Goal: Task Accomplishment & Management: Use online tool/utility

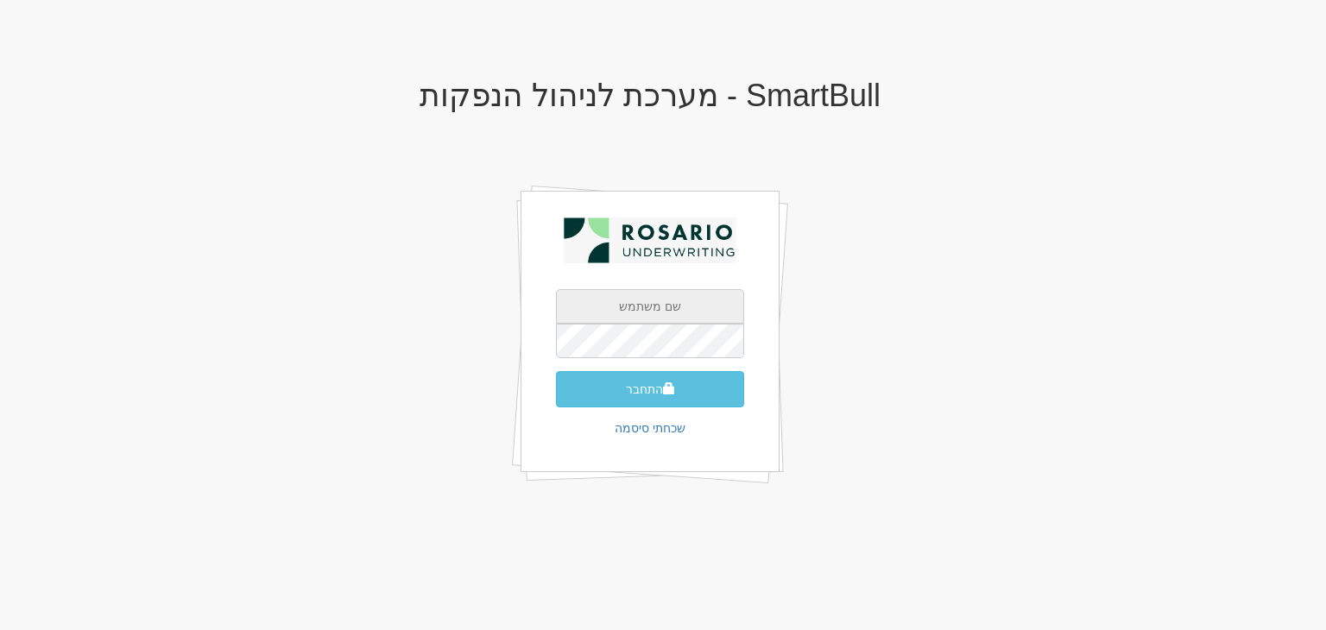
click at [667, 314] on input "text" at bounding box center [650, 306] width 188 height 35
type input "Yarin@rosario-capital.co.il"
click at [656, 389] on button "התחבר" at bounding box center [650, 389] width 188 height 36
click at [653, 307] on input "text" at bounding box center [650, 306] width 188 height 35
type input "Yarin@rosario-capital.co.il"
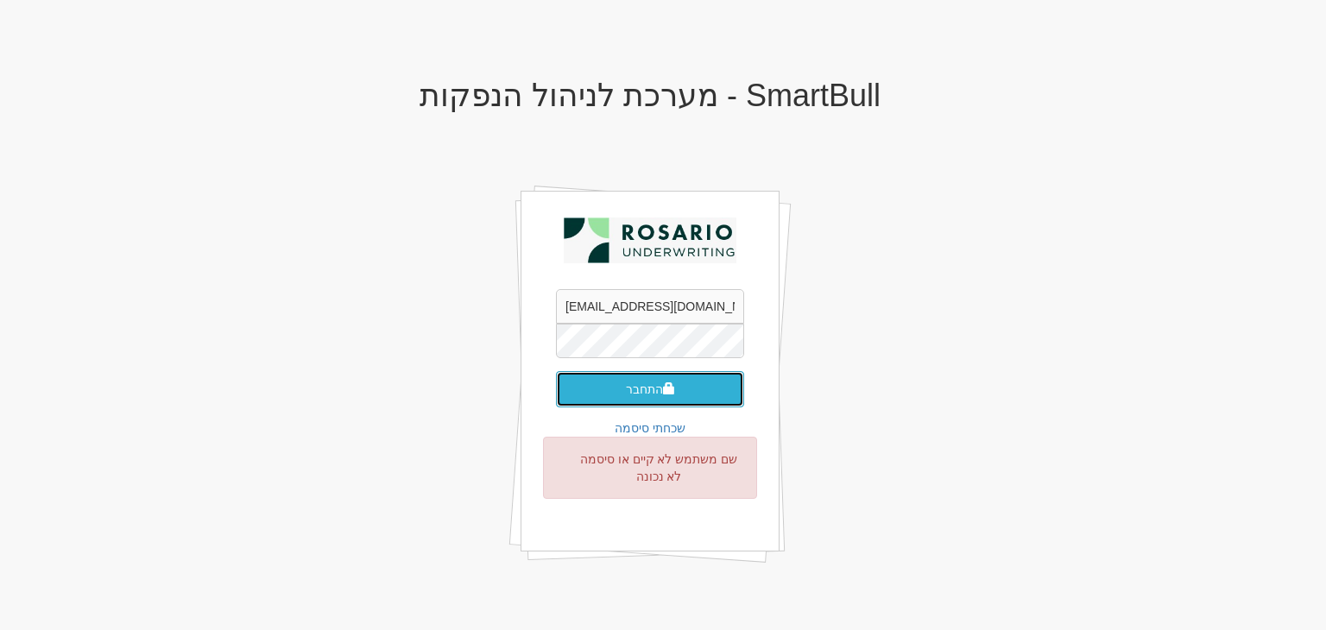
click at [613, 385] on button "התחבר" at bounding box center [650, 389] width 188 height 36
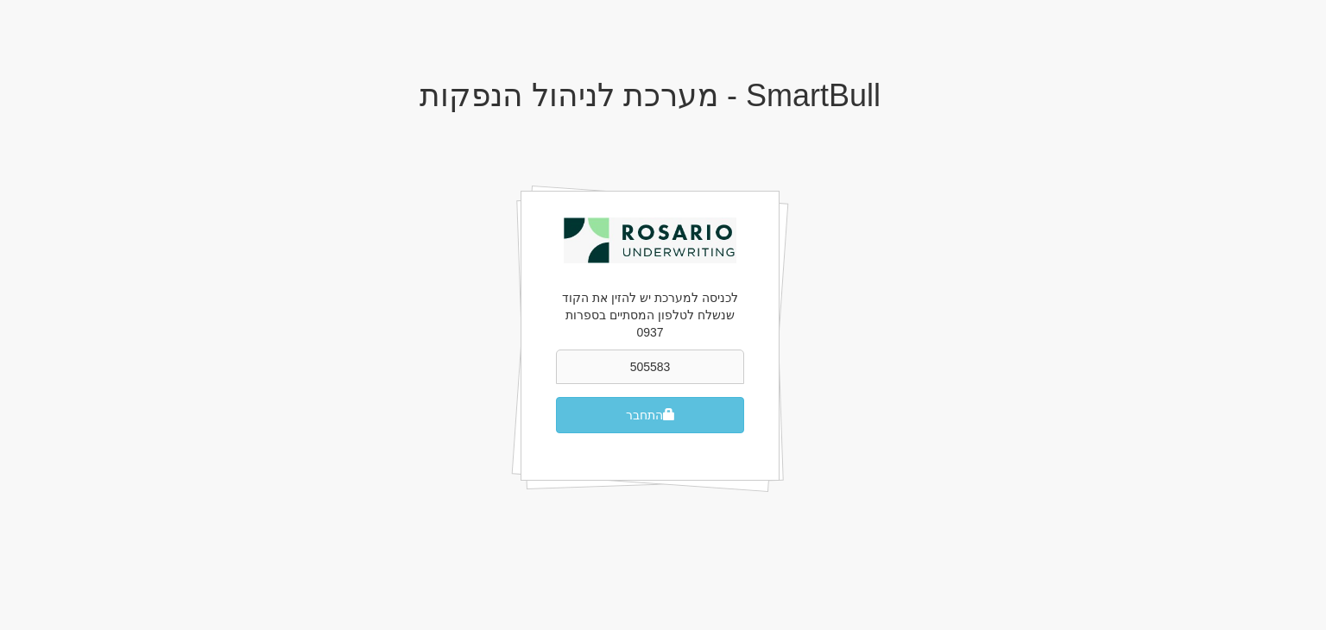
type input "505583"
click at [556, 397] on button "התחבר" at bounding box center [650, 415] width 188 height 36
click at [653, 400] on button "התחבר" at bounding box center [650, 415] width 188 height 36
click at [669, 397] on button "התחבר" at bounding box center [650, 415] width 188 height 36
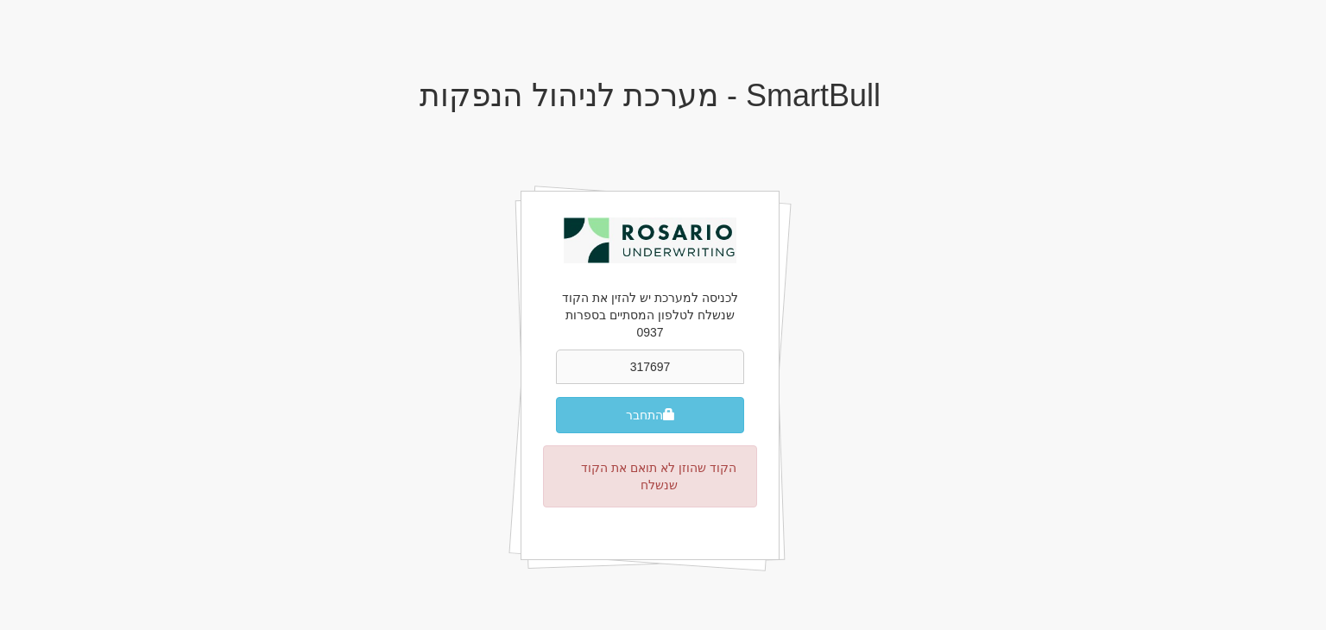
type input "317697"
click at [556, 397] on button "התחבר" at bounding box center [650, 415] width 188 height 36
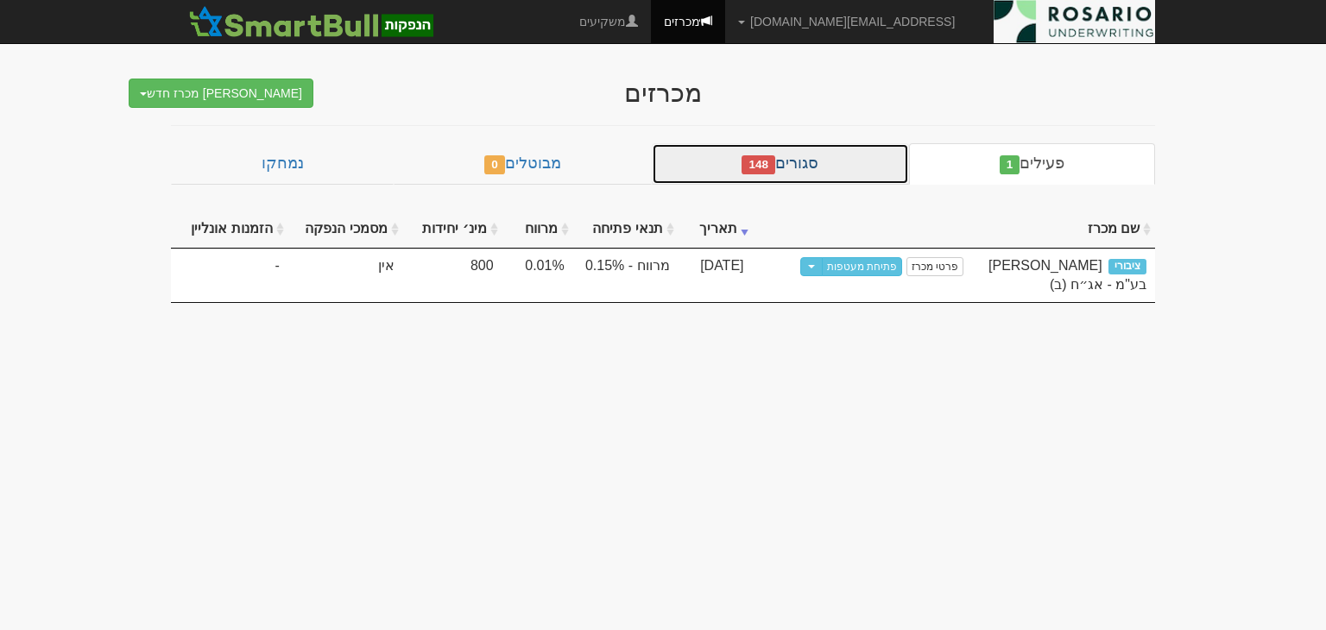
click at [755, 168] on span "148" at bounding box center [759, 164] width 34 height 19
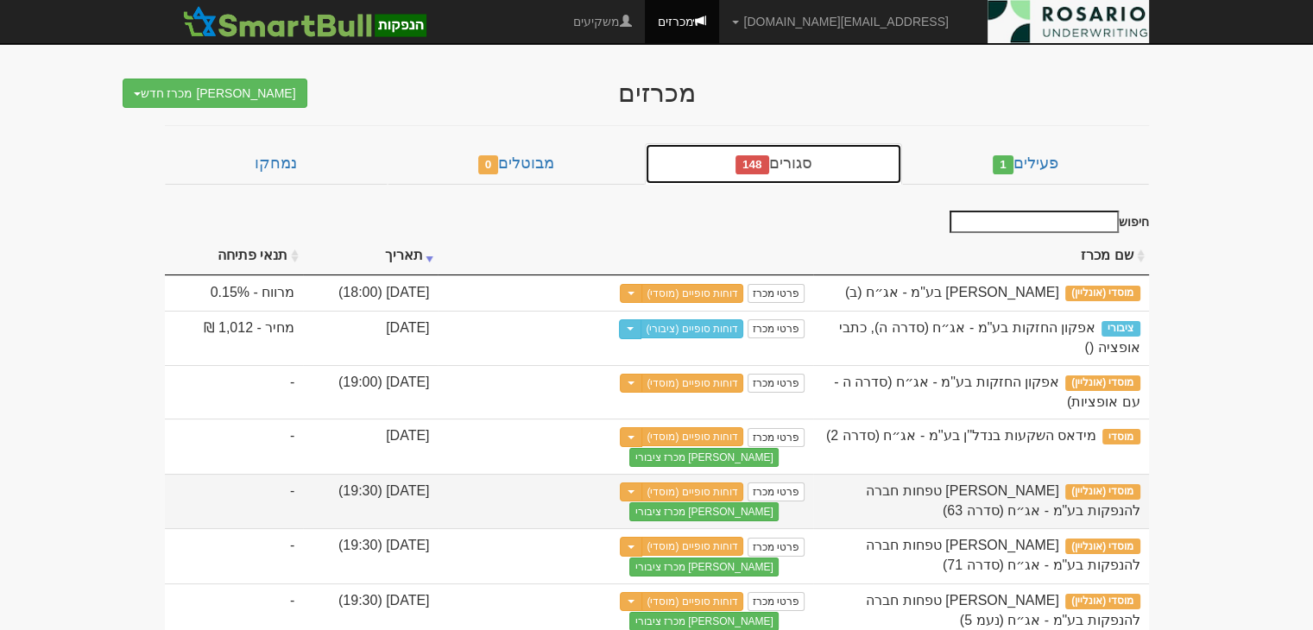
scroll to position [86, 0]
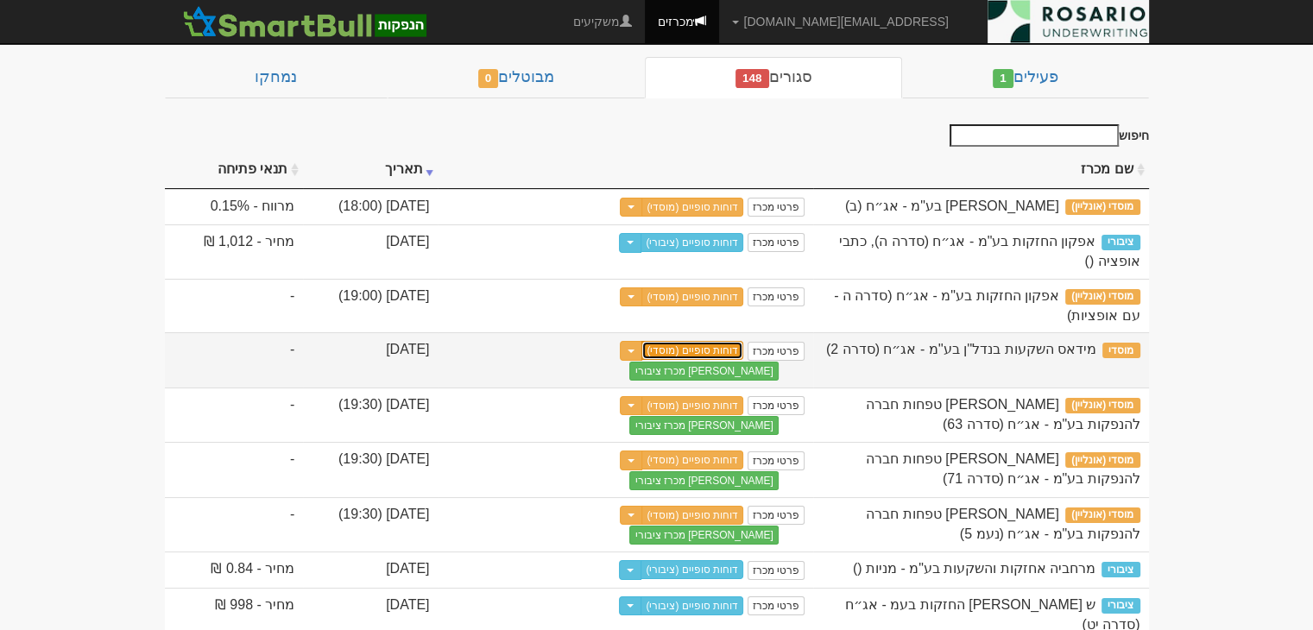
click at [743, 341] on link "דוחות סופיים (מוסדי)" at bounding box center [693, 350] width 102 height 19
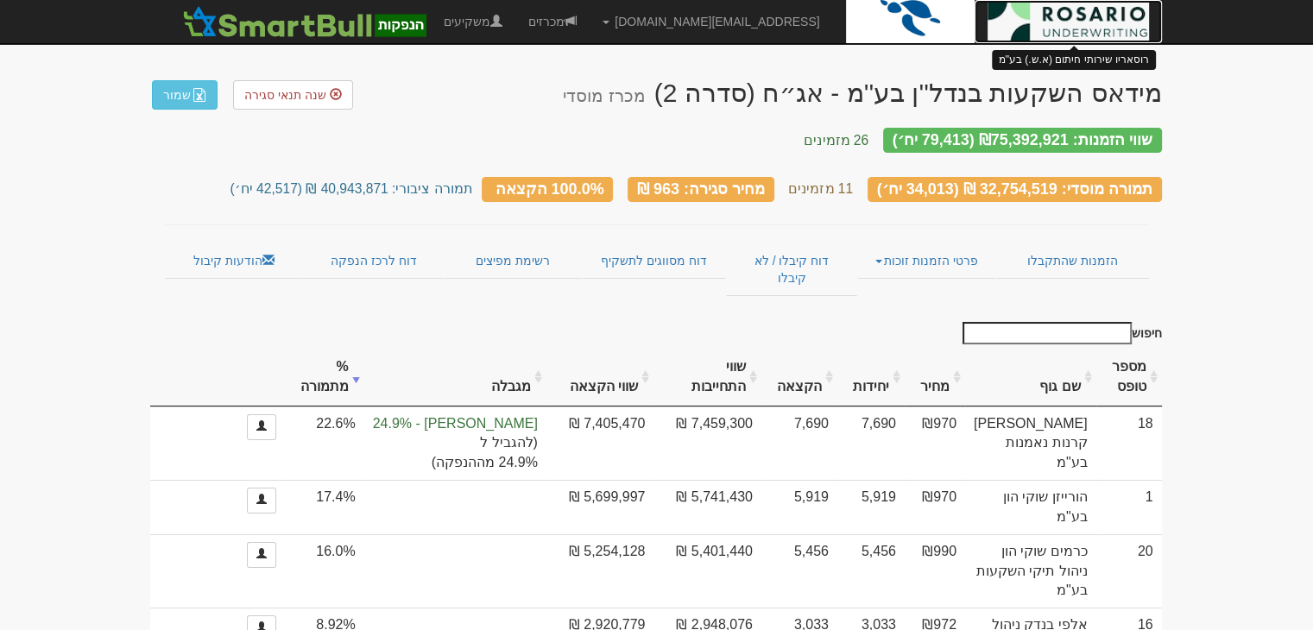
click at [1070, 22] on img at bounding box center [1068, 21] width 161 height 43
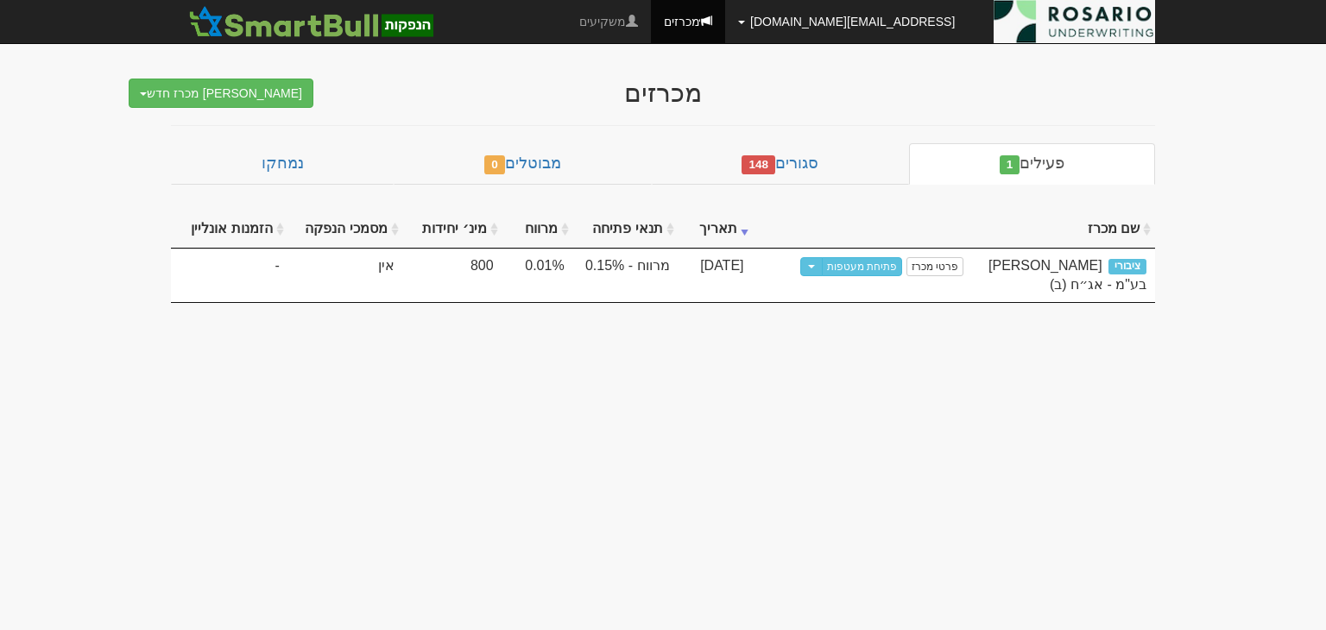
click at [944, 22] on link "[EMAIL_ADDRESS][DOMAIN_NAME]" at bounding box center [846, 21] width 243 height 43
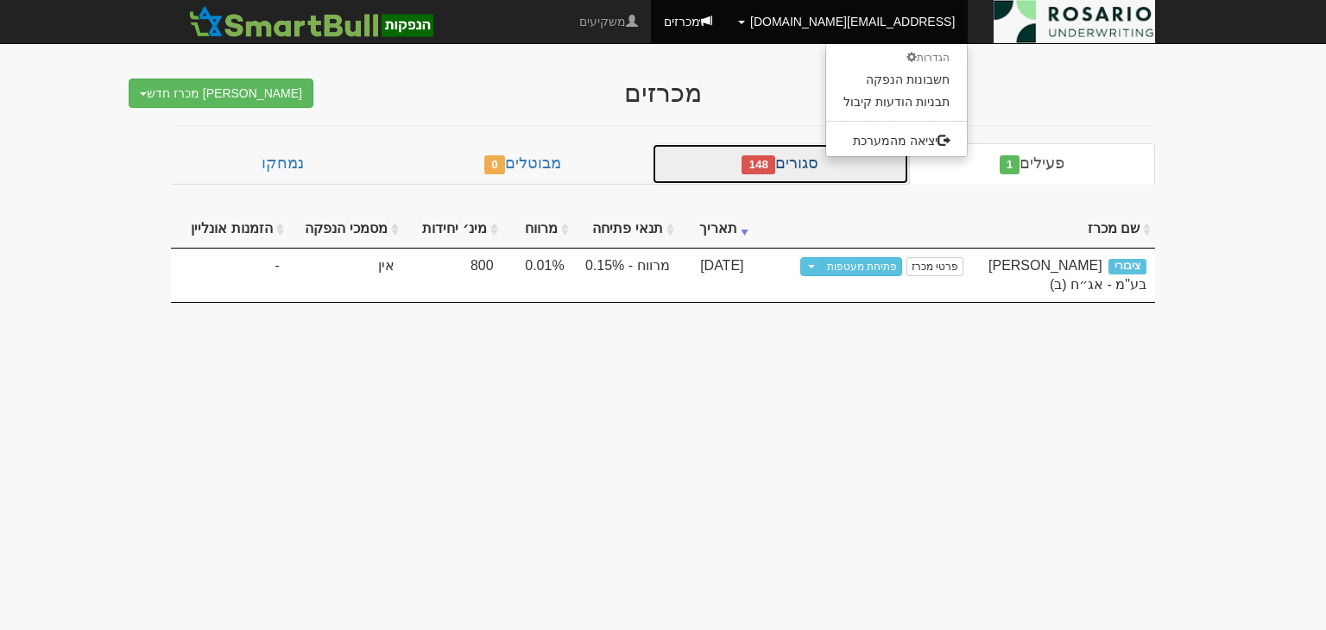
click at [788, 168] on link "סגורים 148" at bounding box center [780, 163] width 257 height 41
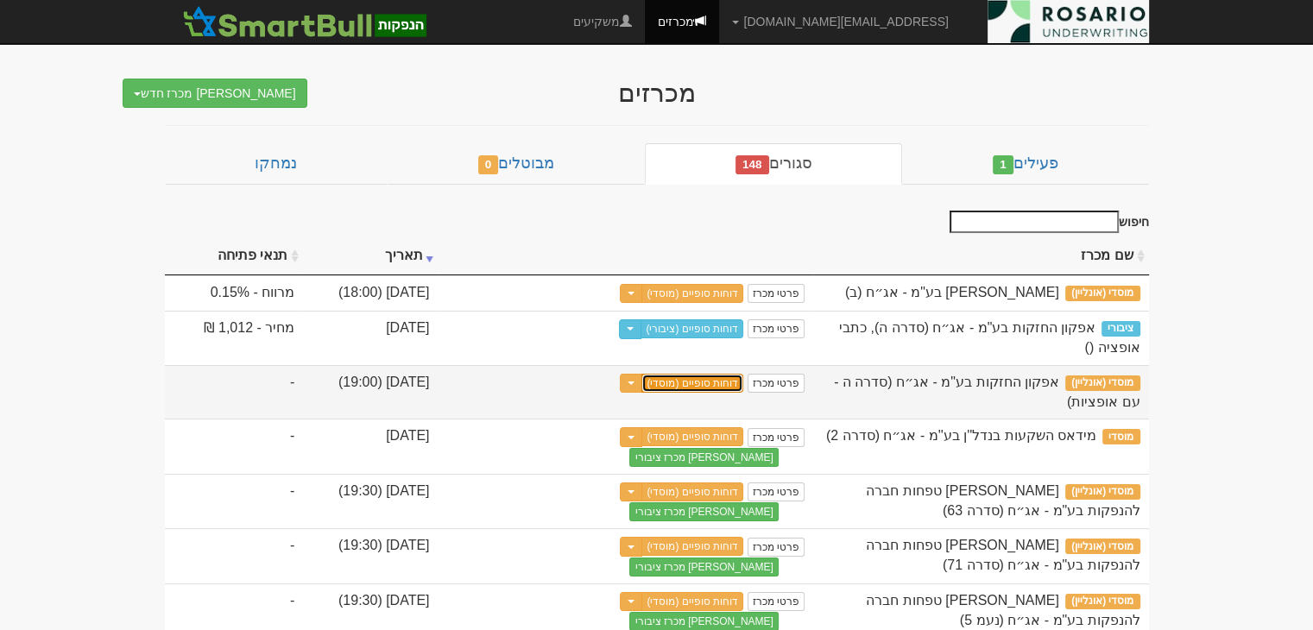
click at [743, 374] on link "דוחות סופיים (מוסדי)" at bounding box center [693, 383] width 102 height 19
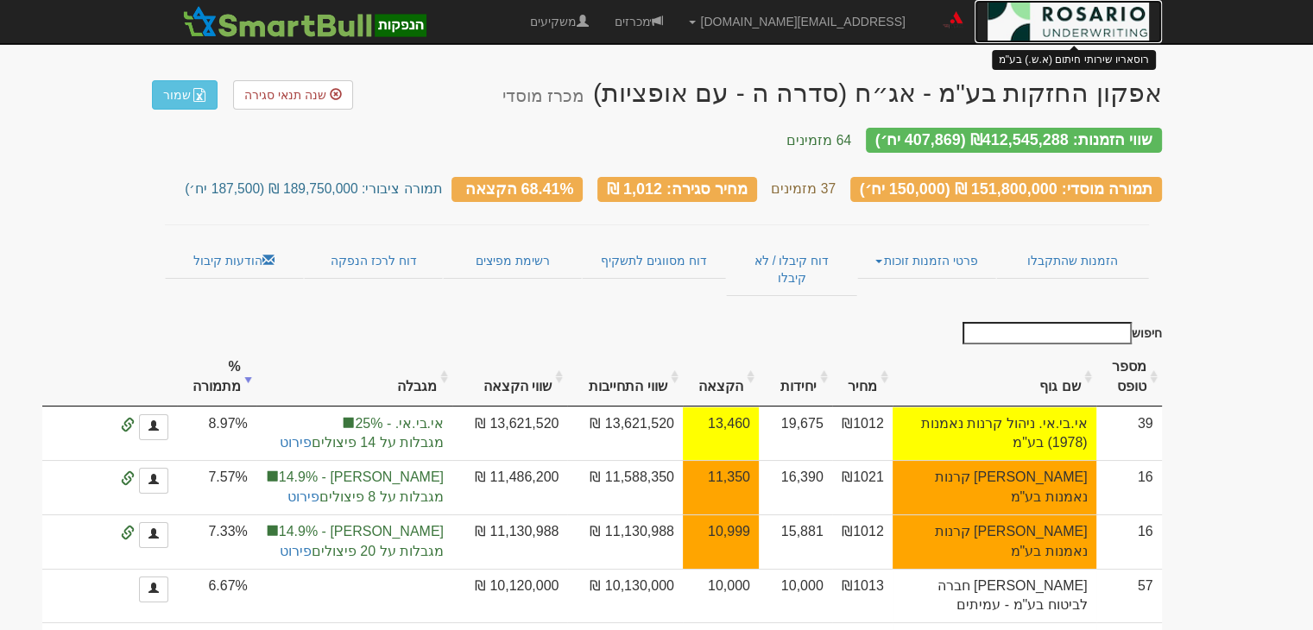
click at [1037, 38] on img at bounding box center [1068, 21] width 161 height 43
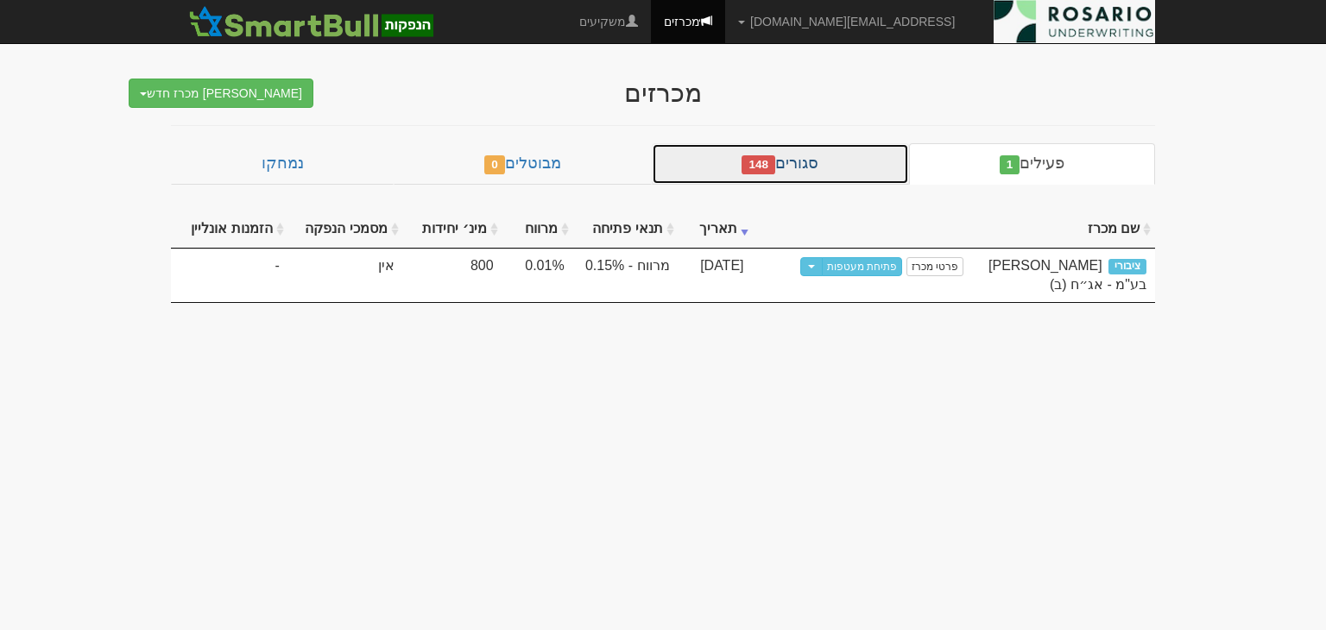
click at [760, 165] on span "148" at bounding box center [759, 164] width 34 height 19
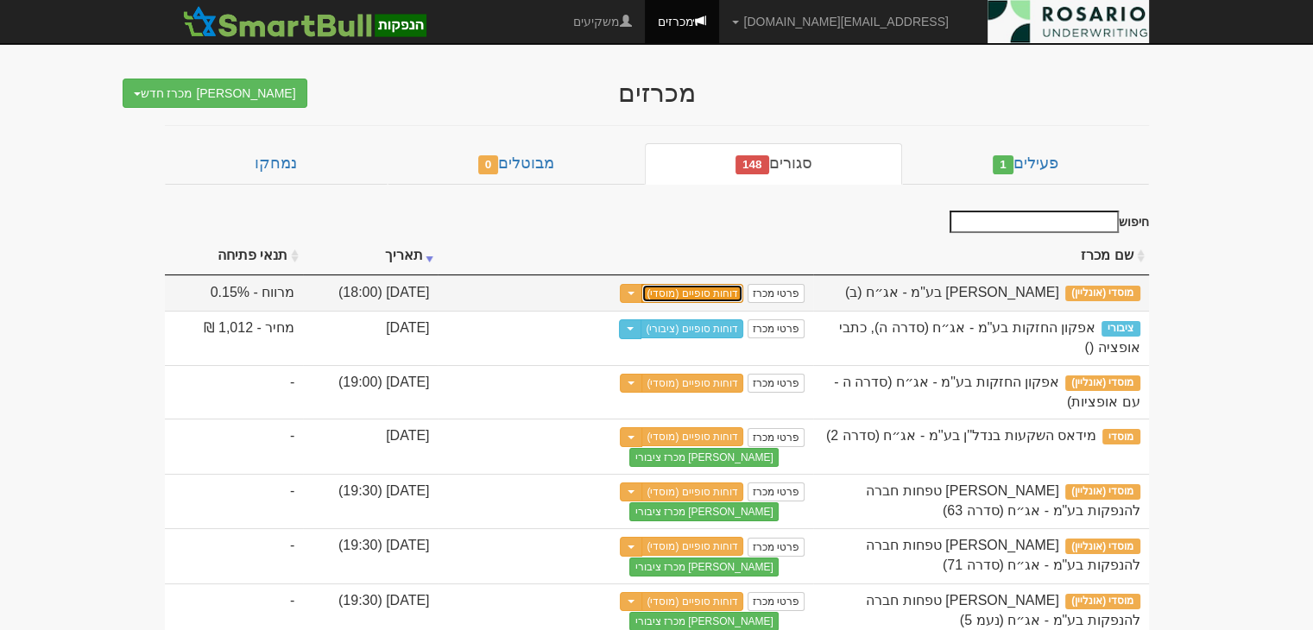
click at [743, 284] on link "דוחות סופיים (מוסדי)" at bounding box center [693, 293] width 102 height 19
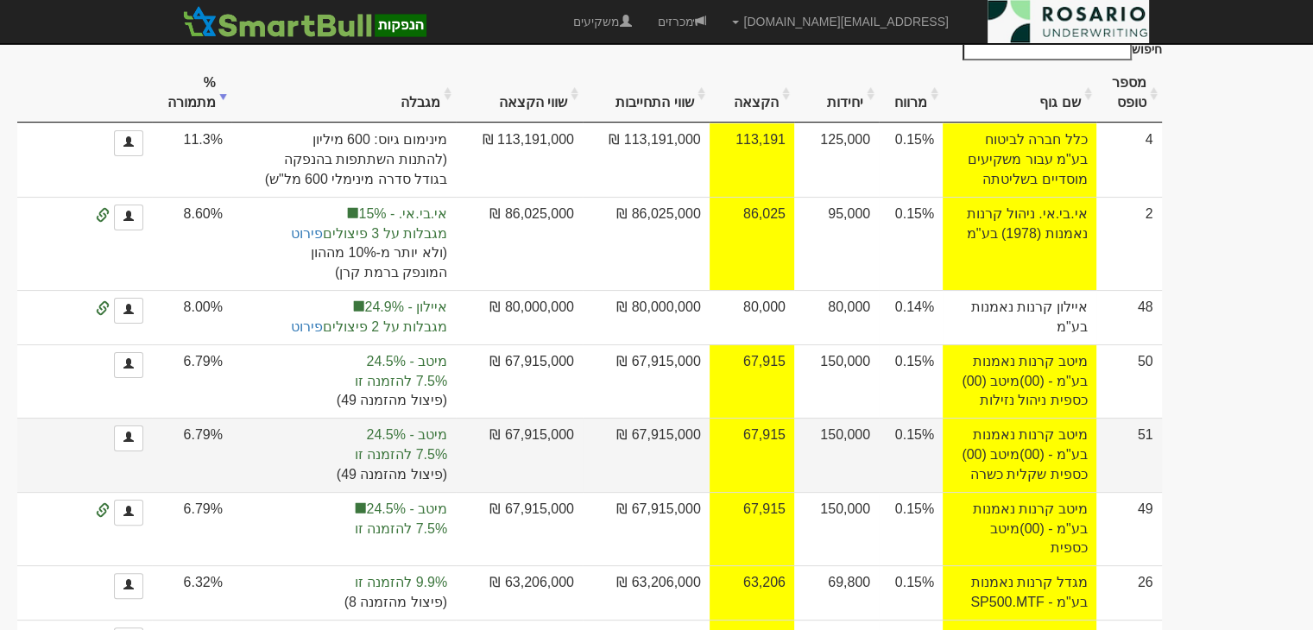
scroll to position [345, 0]
